Goal: Task Accomplishment & Management: Use online tool/utility

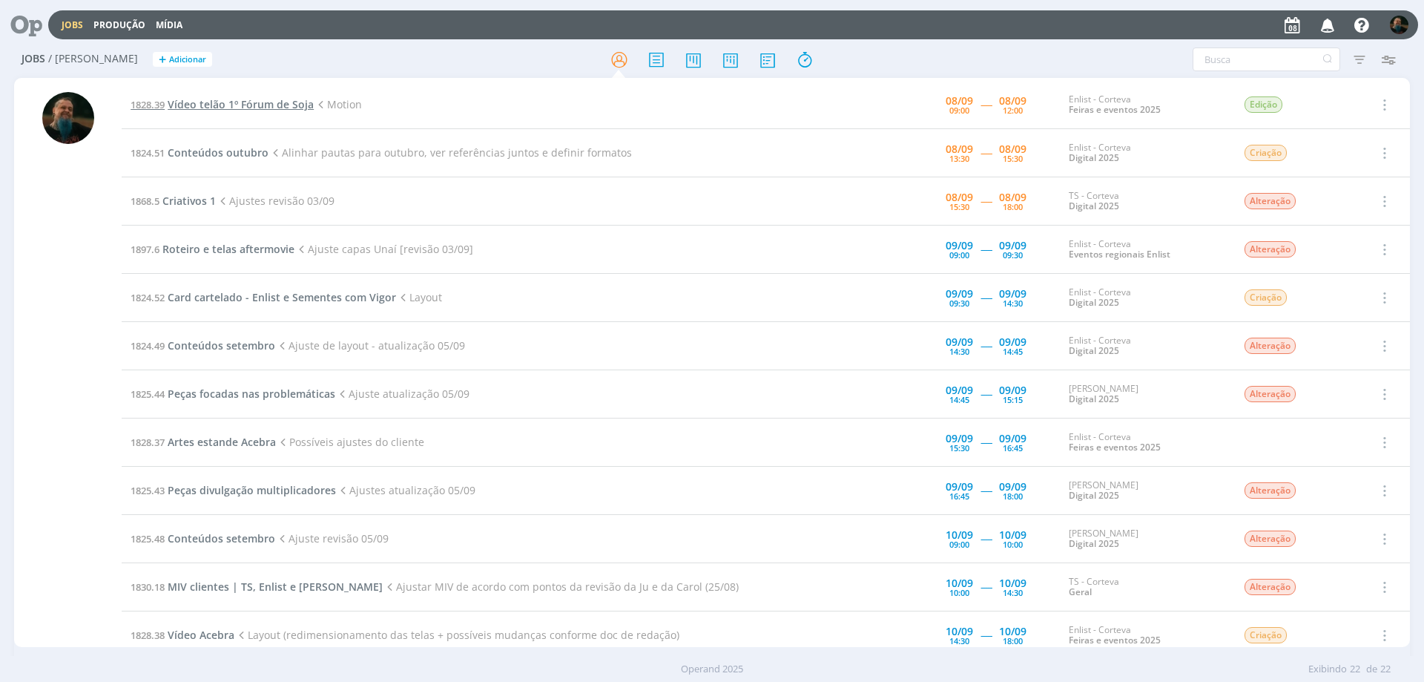
click at [278, 104] on span "Vídeo telão 1º Fórum de Soja" at bounding box center [241, 104] width 146 height 14
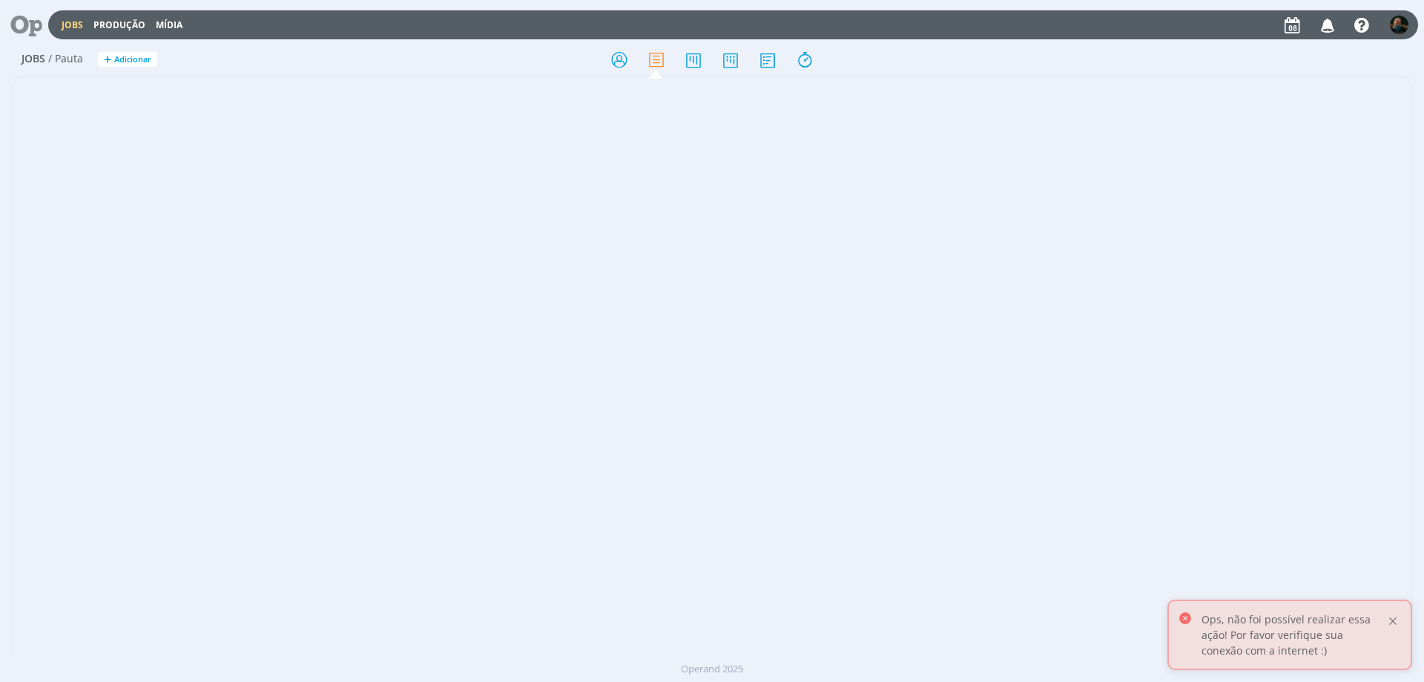
click at [1395, 622] on div at bounding box center [1392, 620] width 13 height 13
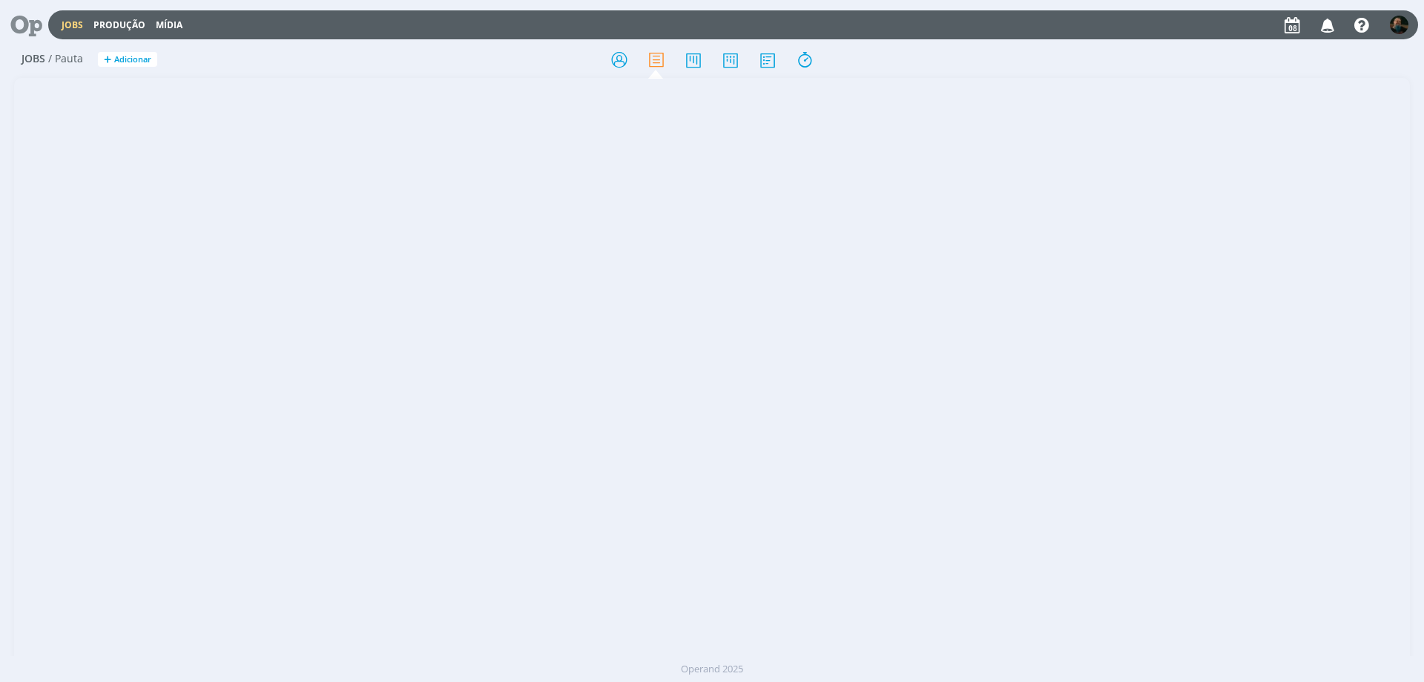
click at [78, 24] on link "Jobs" at bounding box center [73, 25] width 22 height 13
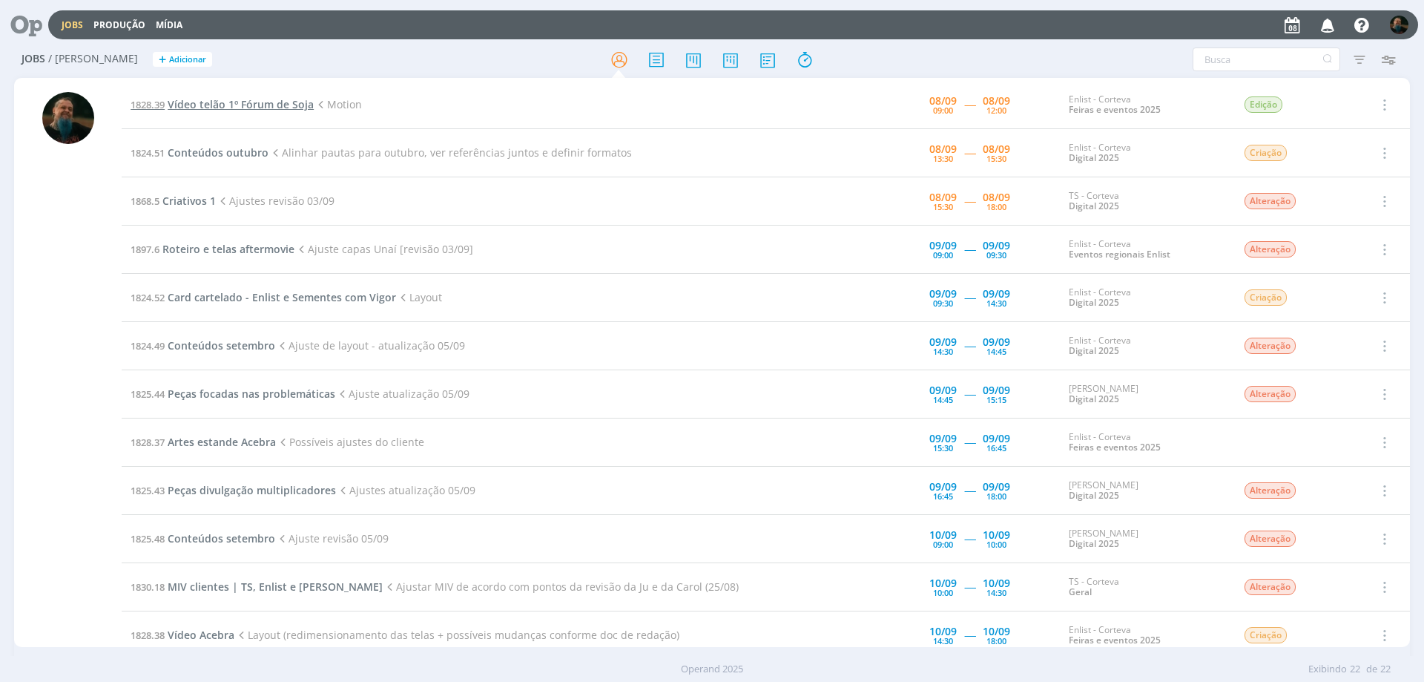
click at [238, 102] on span "Vídeo telão 1º Fórum de Soja" at bounding box center [241, 104] width 146 height 14
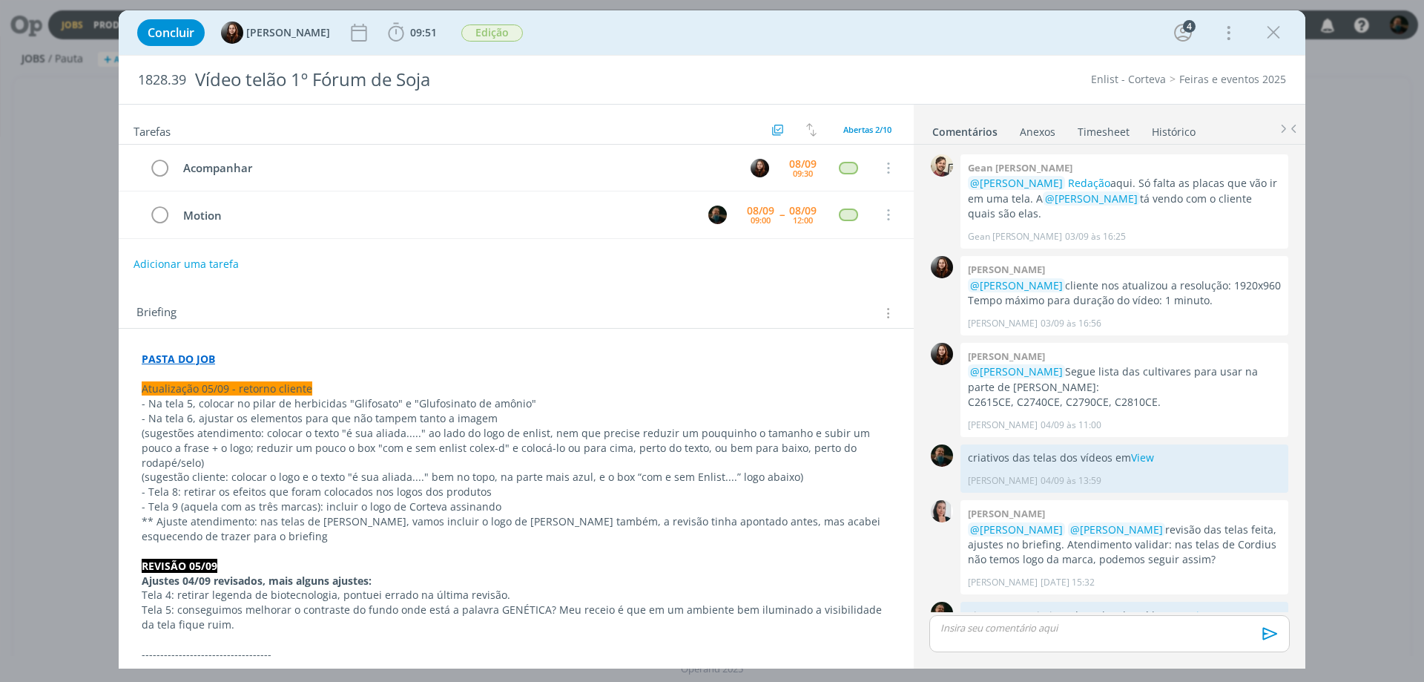
scroll to position [850, 0]
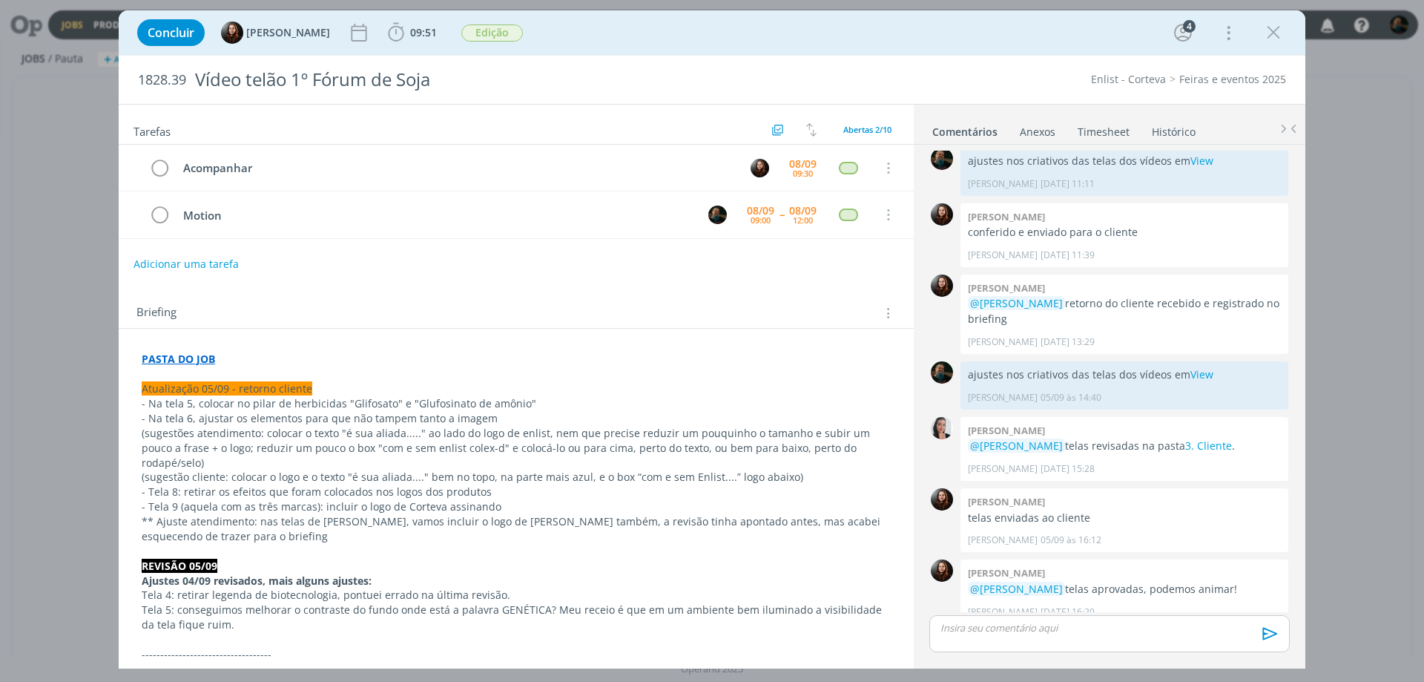
drag, startPoint x: 913, startPoint y: 29, endPoint x: 906, endPoint y: 49, distance: 21.1
click at [913, 29] on div "Concluir Eduarda Pereira 09:51 Iniciar Apontar Data * 08/09/2025 Horas * 00:00 …" at bounding box center [712, 33] width 1165 height 36
click at [420, 35] on span "09:51" at bounding box center [423, 32] width 27 height 14
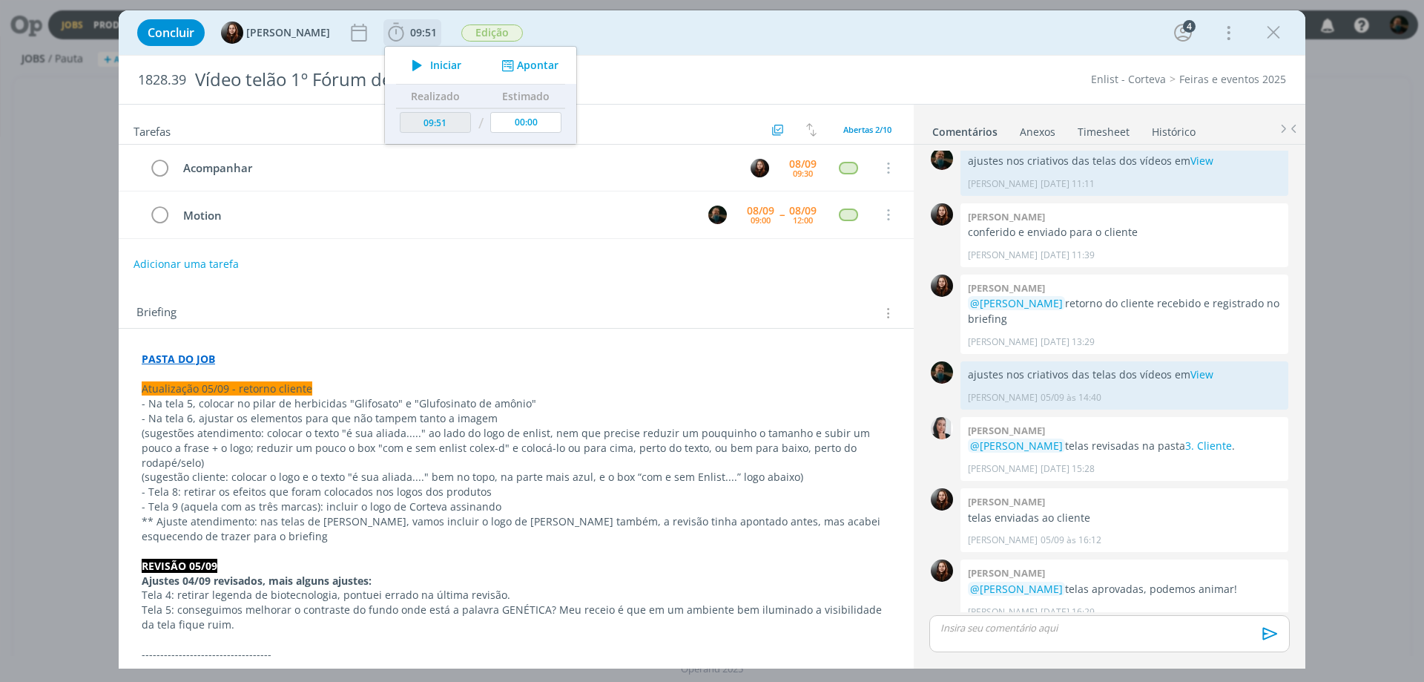
click at [441, 68] on span "Iniciar" at bounding box center [445, 65] width 31 height 10
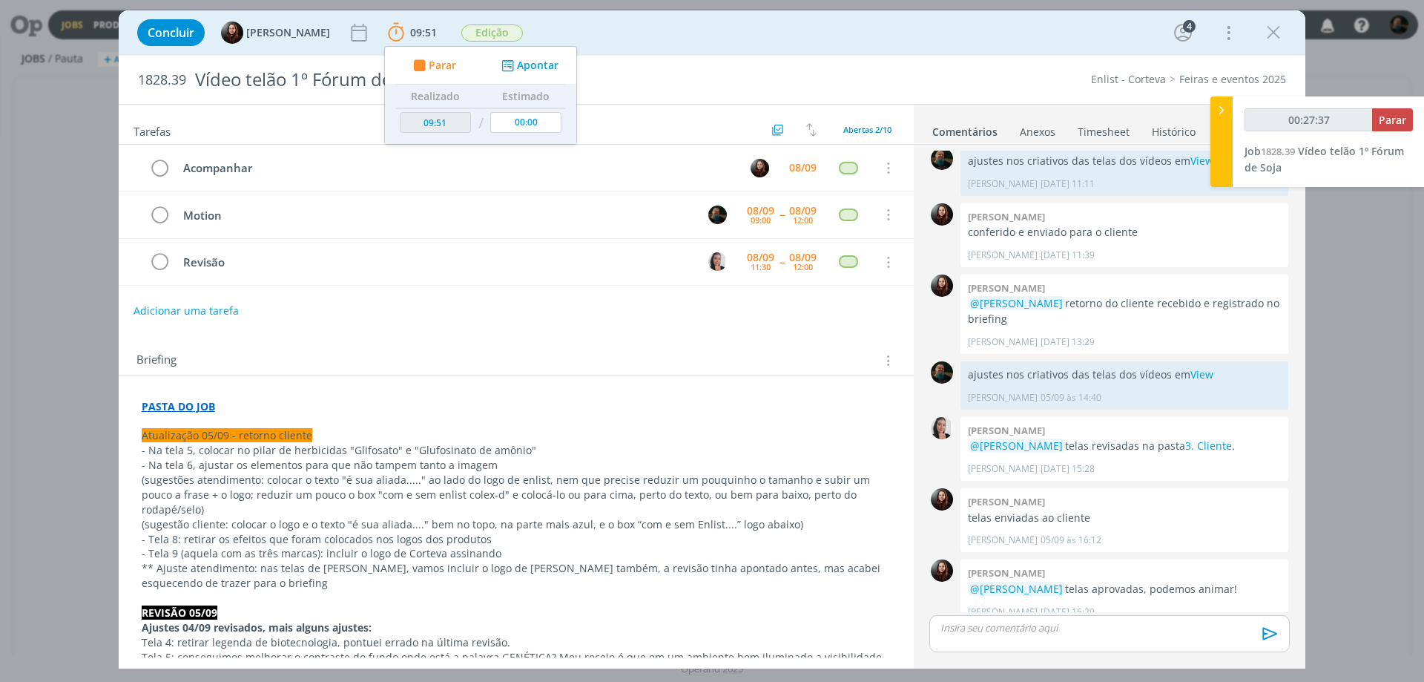
type input "00:28:37"
